Goal: Transaction & Acquisition: Purchase product/service

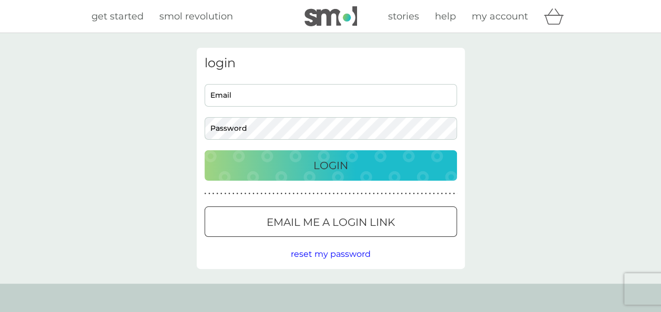
type input "[EMAIL_ADDRESS][DOMAIN_NAME]"
click at [333, 166] on p "Login" at bounding box center [330, 165] width 35 height 17
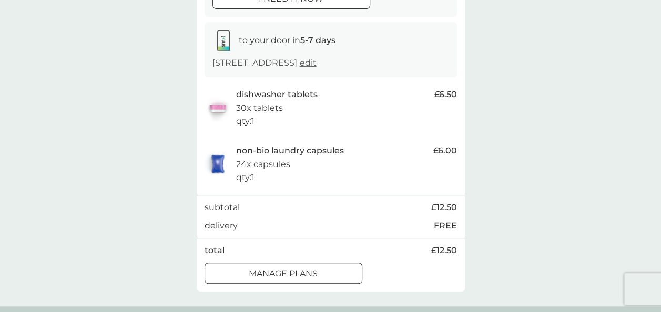
scroll to position [210, 0]
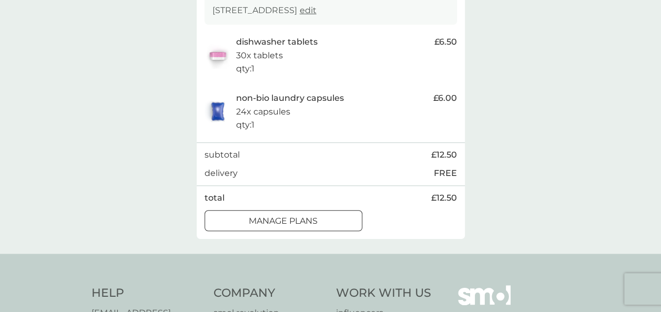
click at [292, 218] on div at bounding box center [284, 221] width 38 height 11
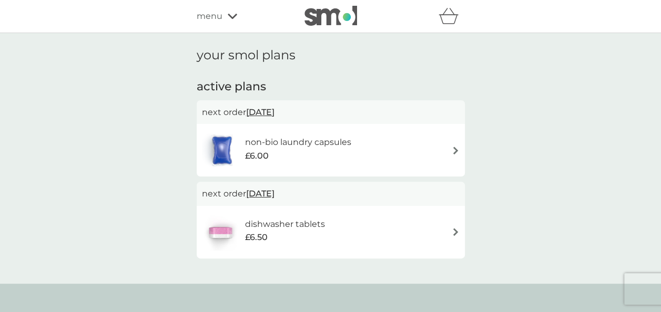
click at [457, 149] on img at bounding box center [456, 151] width 8 height 8
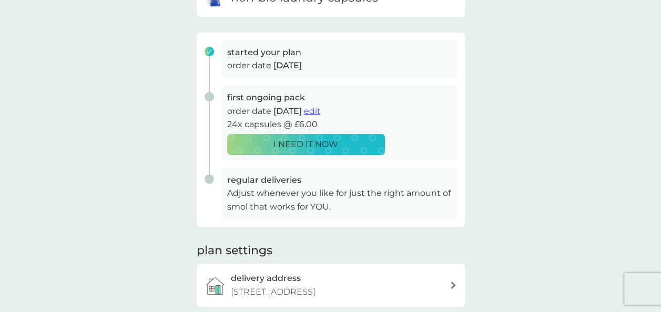
scroll to position [210, 0]
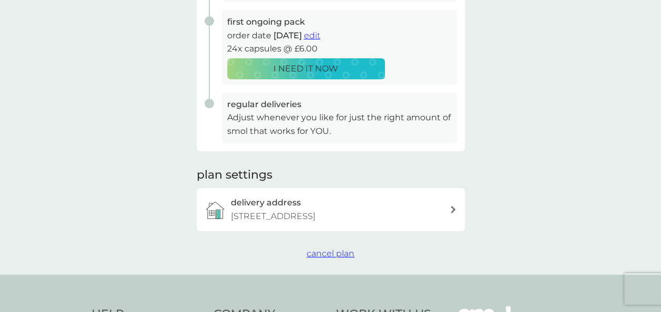
click at [325, 250] on span "cancel plan" at bounding box center [331, 254] width 48 height 10
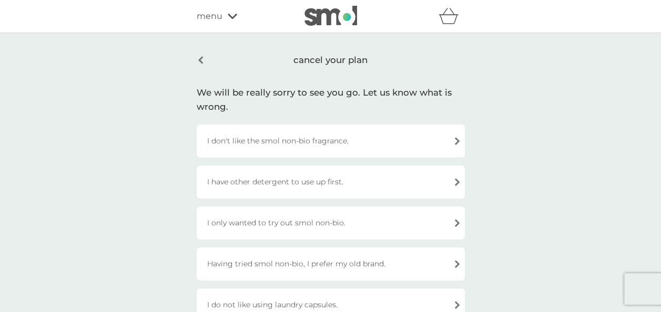
click at [415, 184] on div "I have other detergent to use up first." at bounding box center [331, 182] width 268 height 33
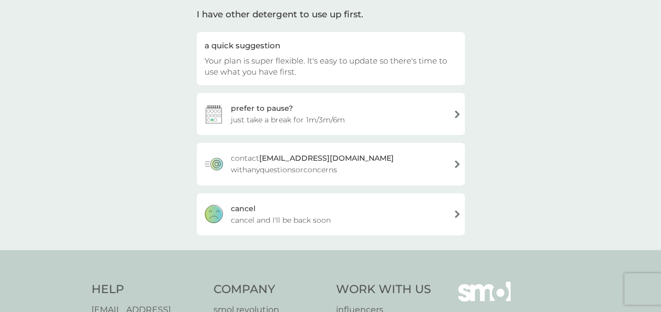
scroll to position [105, 0]
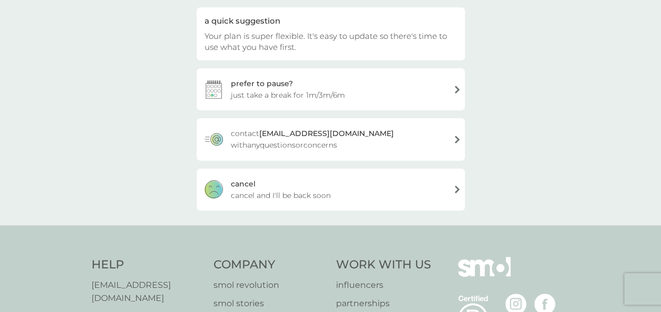
click at [387, 194] on div "cancel cancel and I'll be back soon" at bounding box center [331, 190] width 268 height 42
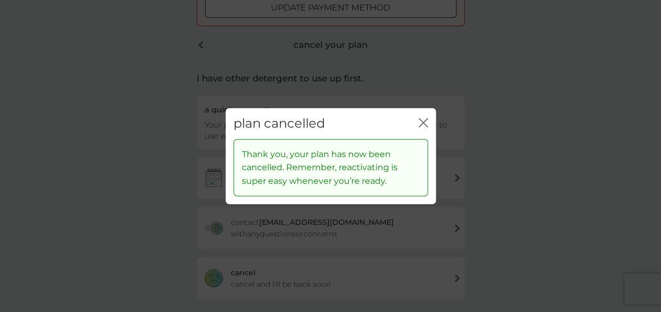
scroll to position [194, 0]
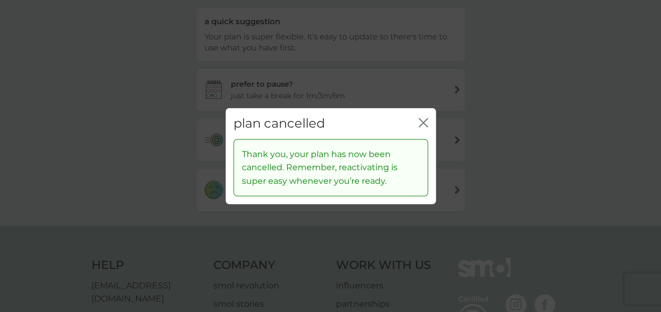
click at [421, 120] on icon "close" at bounding box center [423, 122] width 9 height 9
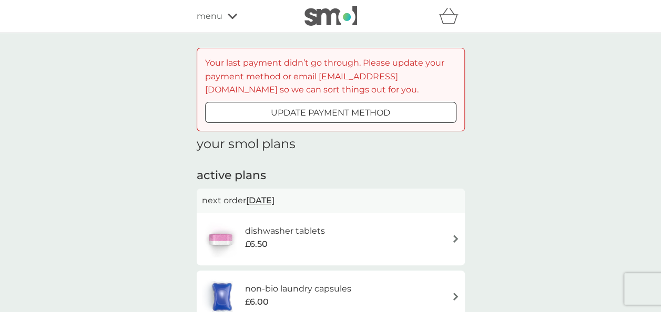
click at [394, 110] on div "update payment method" at bounding box center [331, 113] width 250 height 14
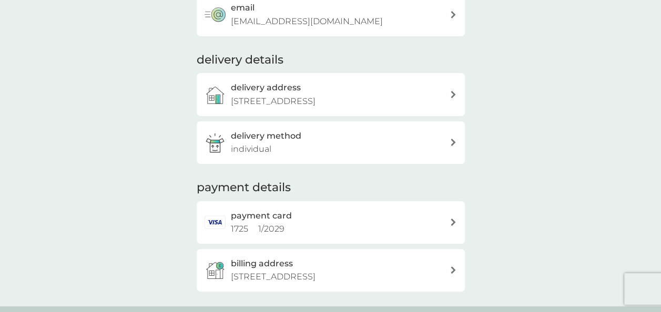
scroll to position [210, 0]
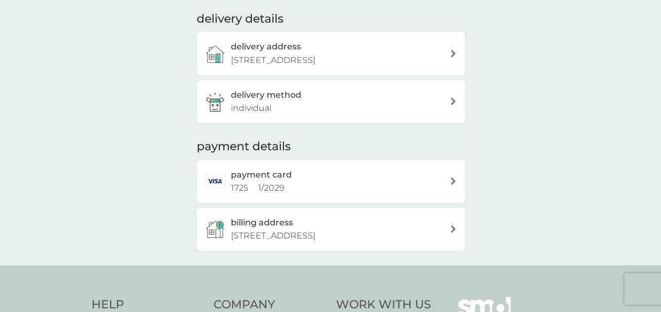
click at [397, 180] on div "payment card 1725 1 / 2029" at bounding box center [340, 181] width 219 height 27
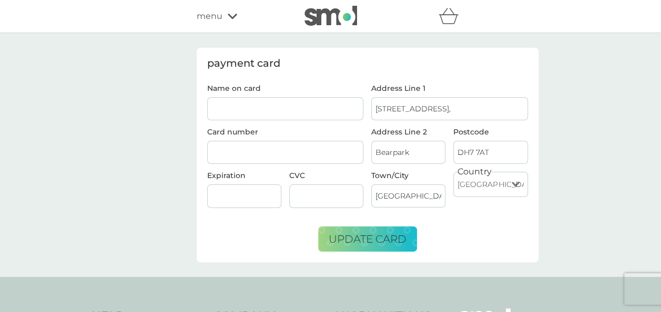
click at [230, 105] on input "Name on card" at bounding box center [285, 108] width 157 height 23
click at [210, 106] on input "Jane Everett" at bounding box center [285, 108] width 157 height 23
drag, startPoint x: 263, startPoint y: 106, endPoint x: 251, endPoint y: 106, distance: 12.1
click at [251, 106] on input "Elizabeth Jane Everett" at bounding box center [285, 108] width 157 height 23
type input "Elizabeth J Everett"
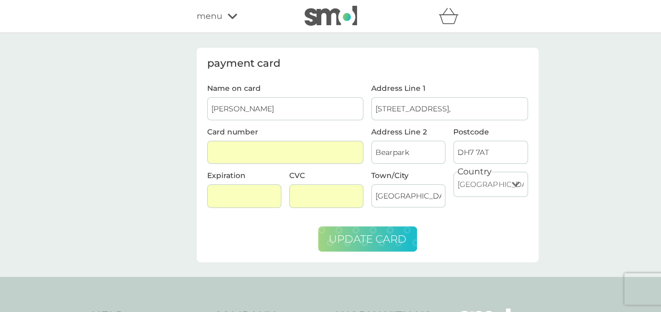
click at [363, 237] on span "update card" at bounding box center [368, 239] width 78 height 13
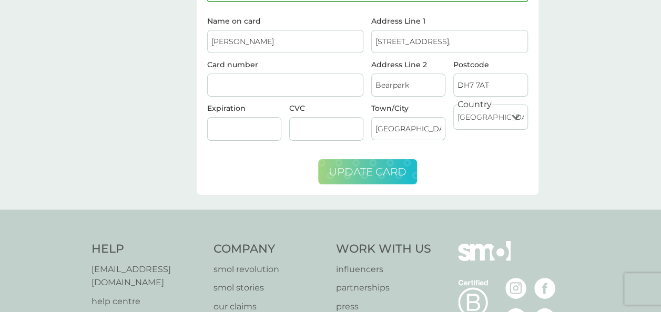
scroll to position [53, 0]
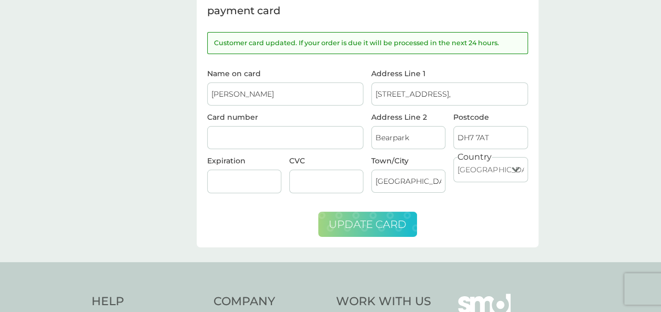
click at [392, 227] on span "update card" at bounding box center [368, 224] width 78 height 13
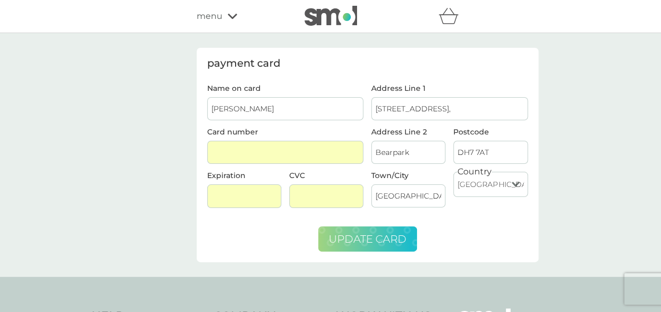
click at [358, 237] on span "update card" at bounding box center [368, 239] width 78 height 13
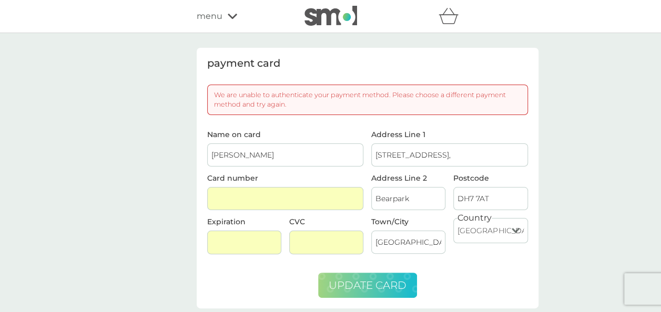
click at [224, 16] on div "menu" at bounding box center [241, 16] width 89 height 14
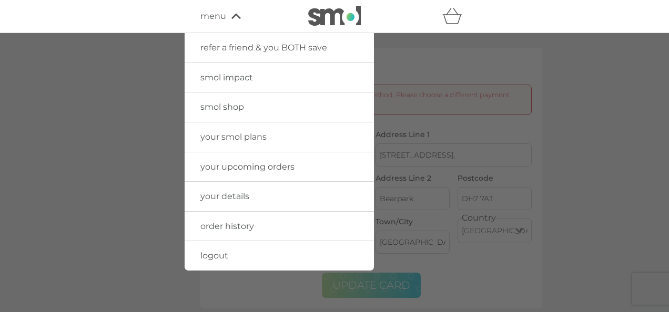
click at [231, 133] on span "your smol plans" at bounding box center [233, 137] width 66 height 10
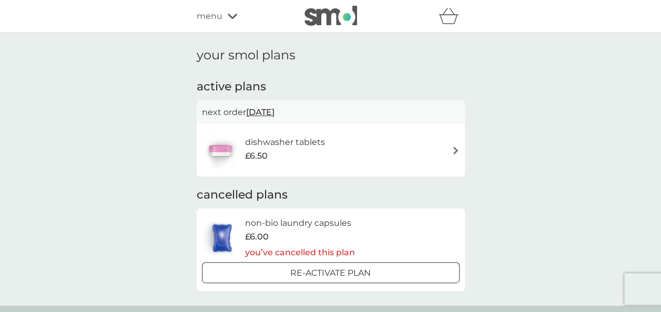
click at [457, 147] on img at bounding box center [456, 151] width 8 height 8
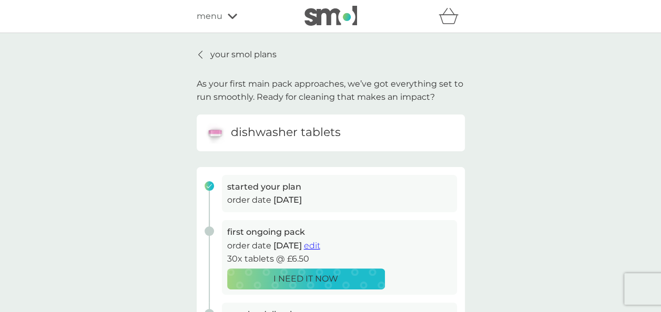
click at [228, 15] on icon at bounding box center [232, 16] width 9 height 5
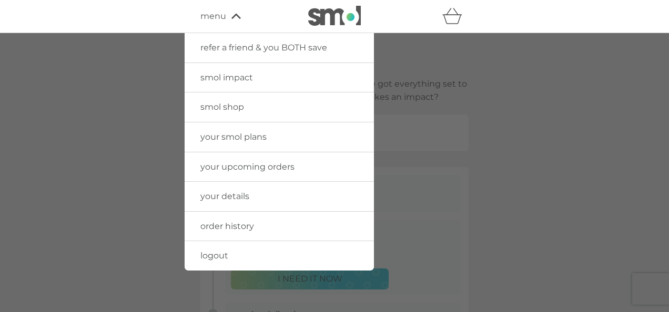
click at [225, 104] on span "smol shop" at bounding box center [222, 107] width 44 height 10
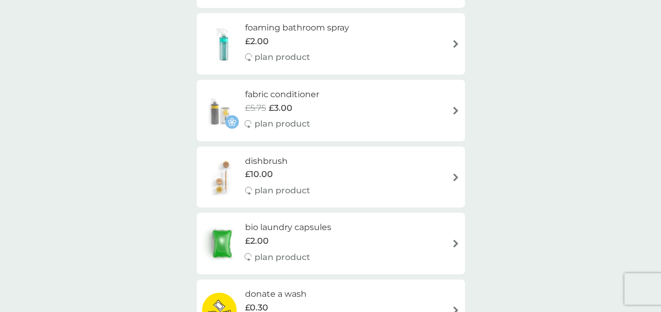
scroll to position [368, 0]
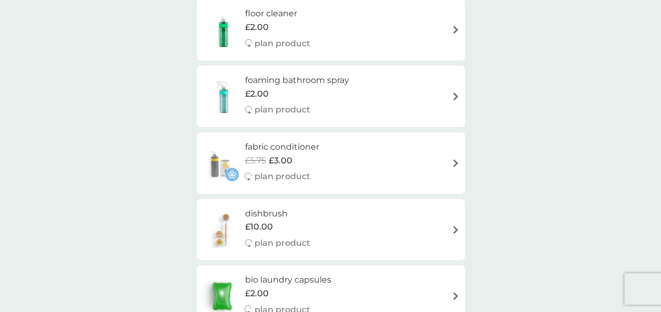
click at [323, 148] on div "fabric conditioner £5.75 £3.00 plan product" at bounding box center [287, 163] width 85 height 46
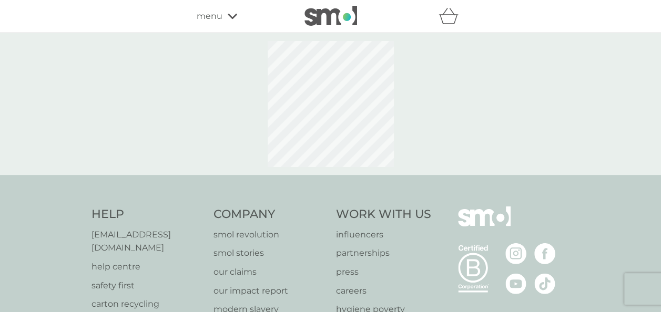
select select "182"
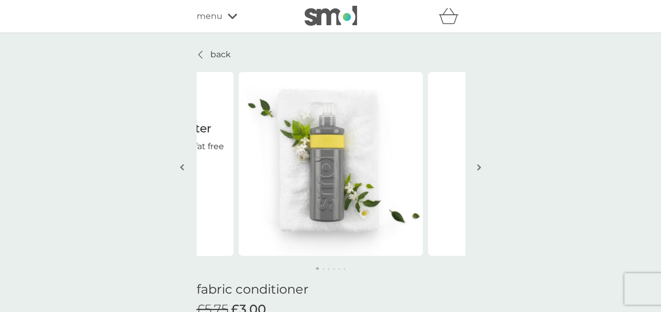
click at [223, 55] on p "back" at bounding box center [220, 55] width 21 height 14
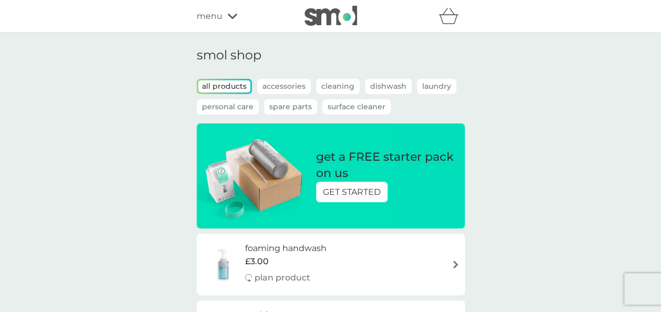
click at [414, 178] on p "get a FREE starter pack on us" at bounding box center [385, 165] width 138 height 33
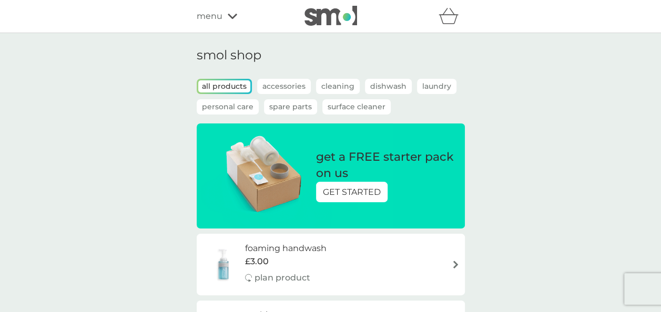
click at [283, 82] on p "Accessories" at bounding box center [284, 86] width 54 height 15
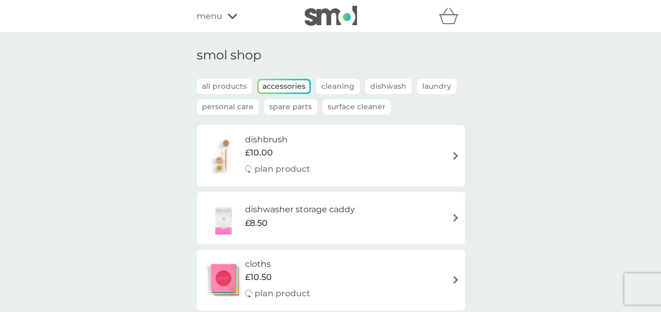
click at [222, 106] on p "Personal Care" at bounding box center [228, 106] width 62 height 15
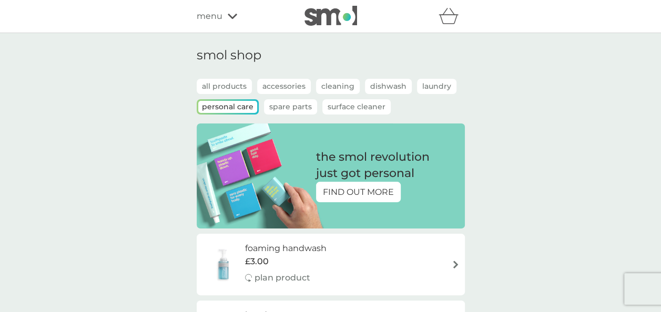
select select "182"
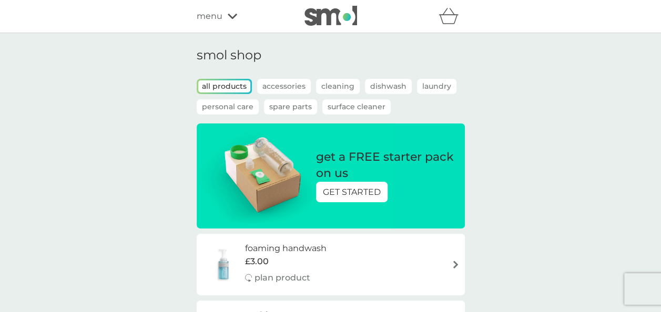
scroll to position [368, 0]
